Goal: Consume media (video, audio): Consume media (video, audio)

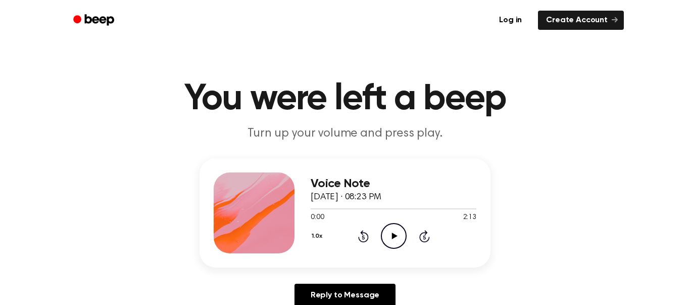
click at [388, 235] on icon at bounding box center [395, 236] width 6 height 7
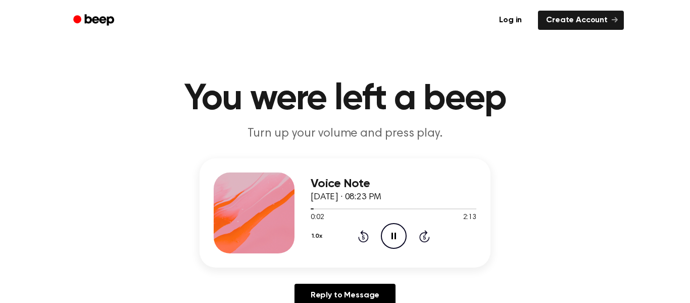
click at [388, 226] on icon "Pause Audio" at bounding box center [394, 236] width 26 height 26
click at [388, 242] on icon "Play Audio" at bounding box center [394, 236] width 26 height 26
click at [378, 229] on div "1.0x Rewind 5 seconds Pause Audio Skip 5 seconds" at bounding box center [394, 236] width 166 height 26
click at [381, 232] on icon "Pause Audio" at bounding box center [394, 236] width 26 height 26
click at [385, 219] on div "2:06 2:13" at bounding box center [394, 217] width 166 height 11
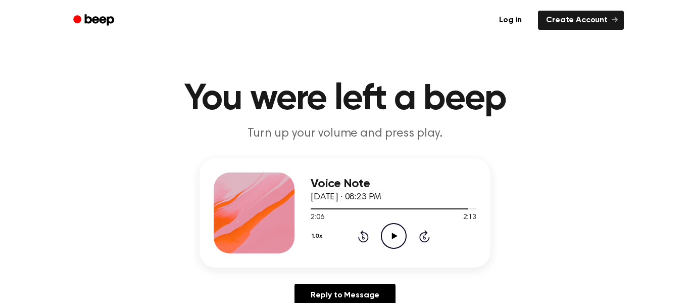
click at [386, 224] on icon "Play Audio" at bounding box center [394, 236] width 26 height 26
click at [388, 250] on div "Voice Note [DATE] · 08:23 PM 2:13 2:13 Your browser does not support the [objec…" at bounding box center [394, 212] width 166 height 81
click at [388, 246] on div "1.0x Rewind 5 seconds Play Audio Skip 5 seconds" at bounding box center [394, 236] width 166 height 26
click at [388, 242] on icon "Play Audio" at bounding box center [394, 236] width 26 height 26
click at [388, 206] on div at bounding box center [394, 208] width 166 height 8
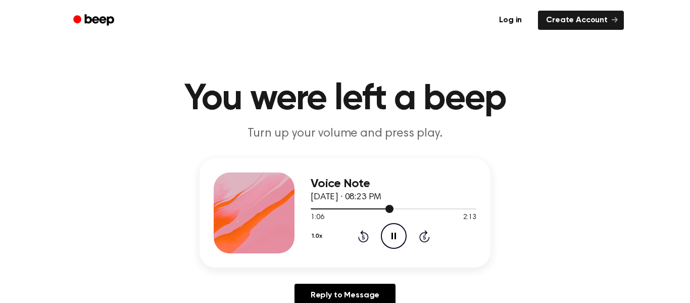
click at [388, 208] on div at bounding box center [394, 208] width 166 height 1
click at [388, 209] on div at bounding box center [394, 208] width 166 height 1
click at [388, 240] on icon "Pause Audio" at bounding box center [394, 236] width 26 height 26
click at [388, 240] on icon "Play Audio" at bounding box center [394, 236] width 26 height 26
